Goal: Find specific page/section: Find specific page/section

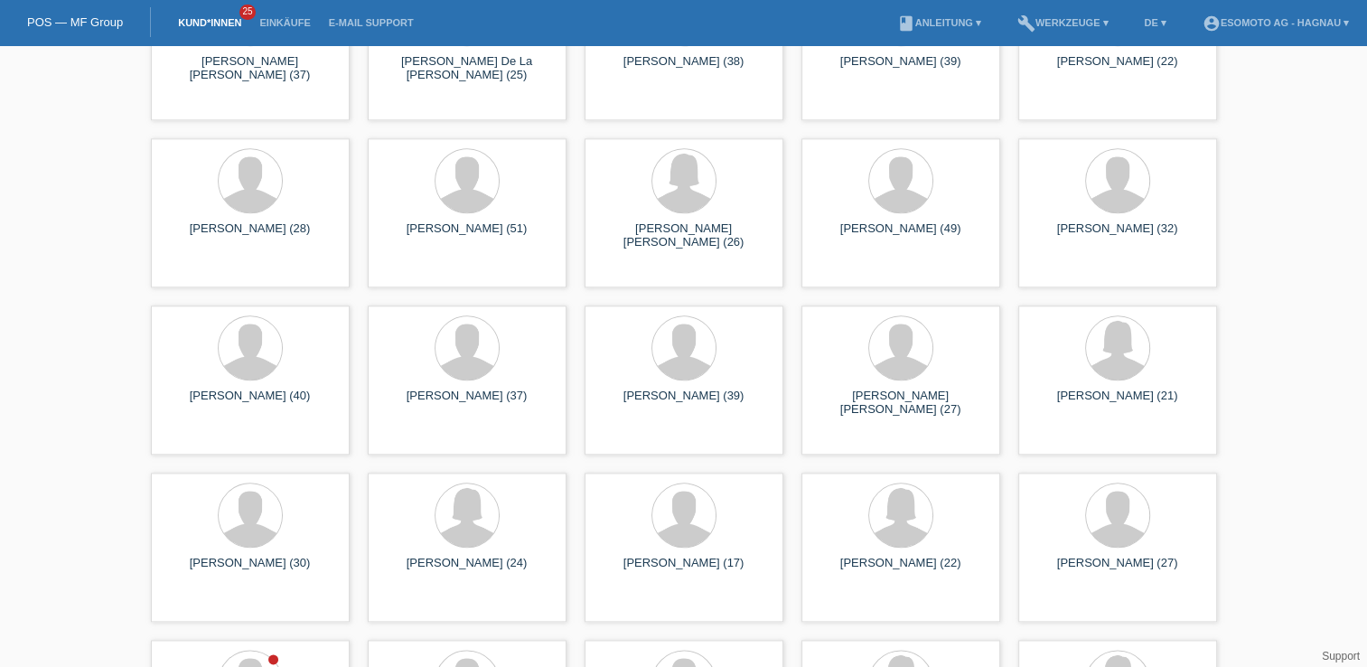
scroll to position [8847, 0]
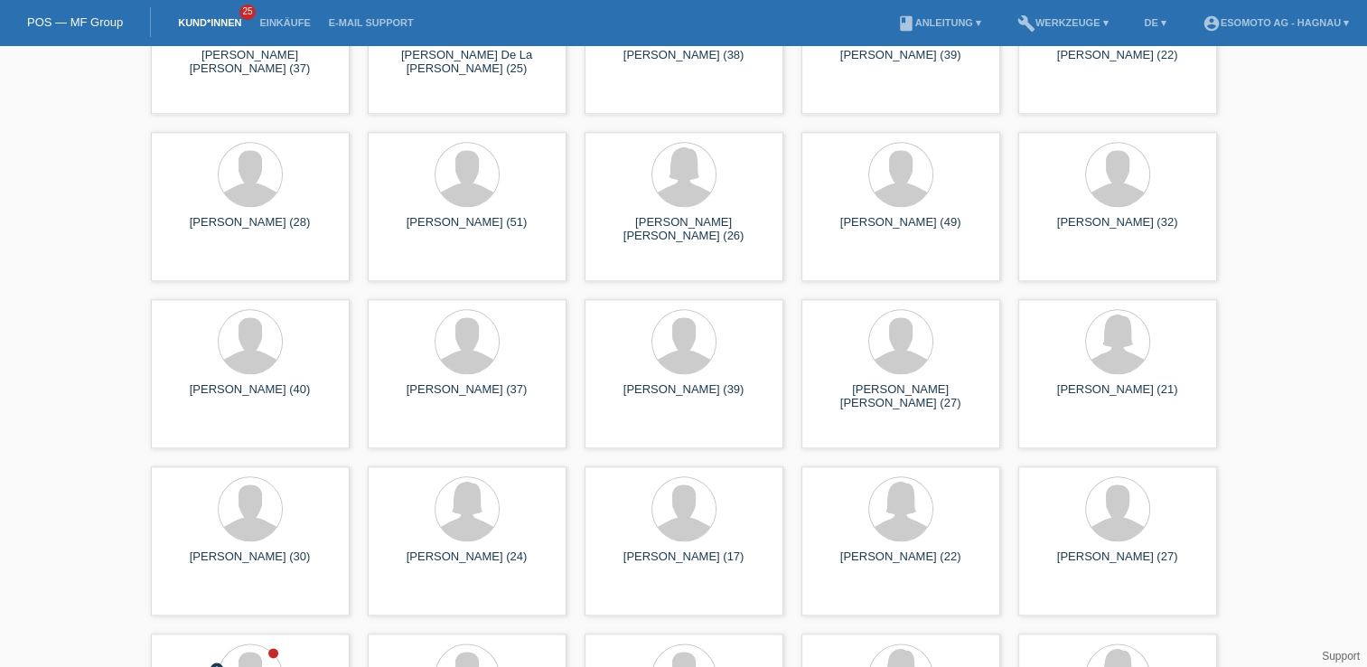
click at [227, 31] on li "Kund*innen 25" at bounding box center [209, 23] width 81 height 46
click at [223, 24] on link "Kund*innen" at bounding box center [209, 22] width 81 height 11
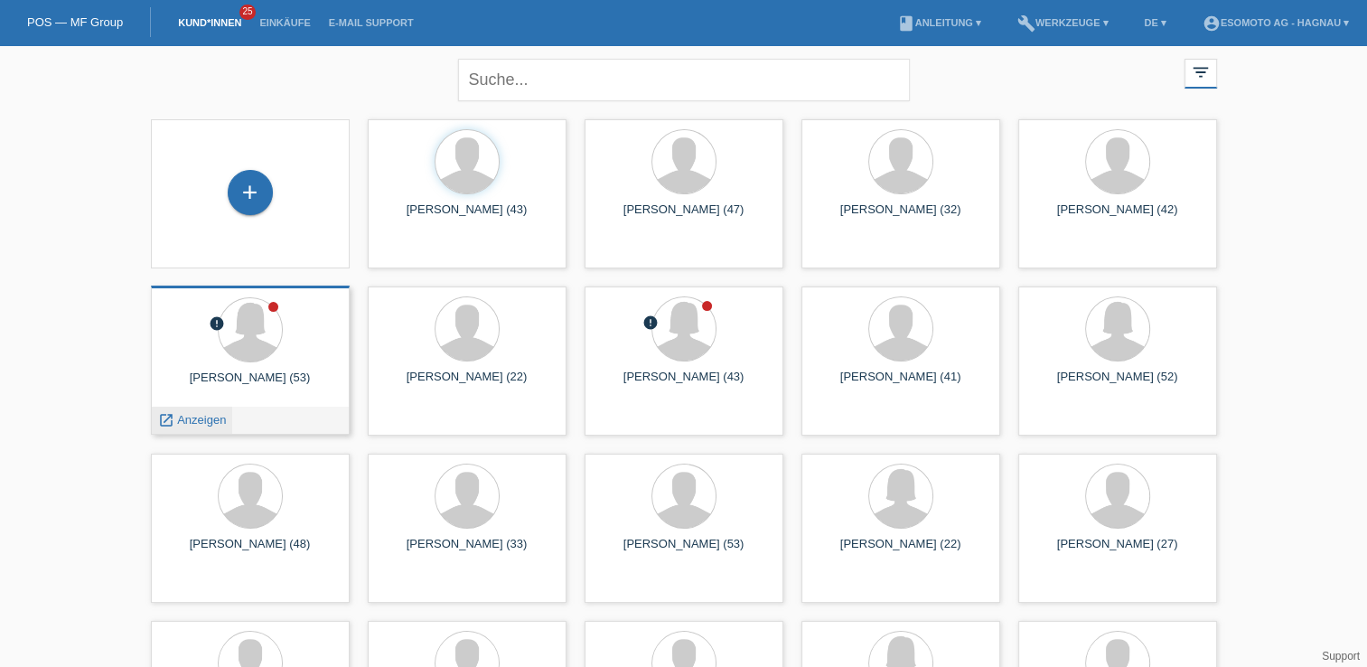
click at [217, 420] on span "Anzeigen" at bounding box center [201, 420] width 49 height 14
